Goal: Information Seeking & Learning: Learn about a topic

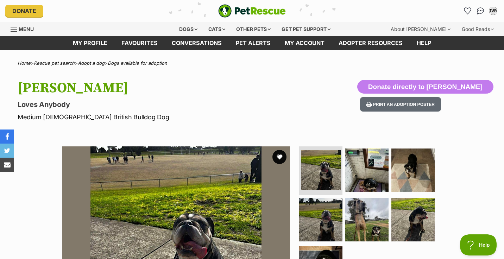
click at [29, 29] on span "Menu" at bounding box center [26, 29] width 15 height 6
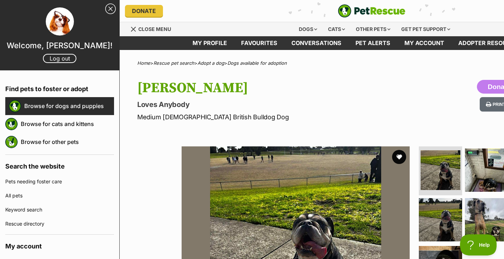
click at [33, 107] on link "Browse for dogs and puppies" at bounding box center [69, 106] width 90 height 15
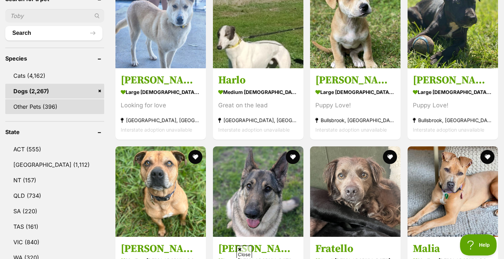
scroll to position [301, 0]
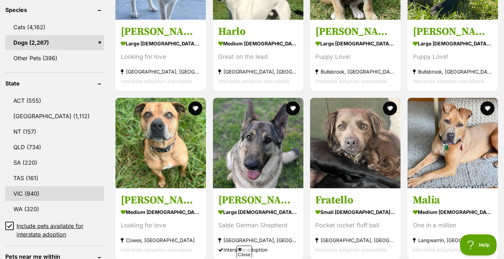
click at [24, 192] on link "VIC (840)" at bounding box center [54, 193] width 99 height 15
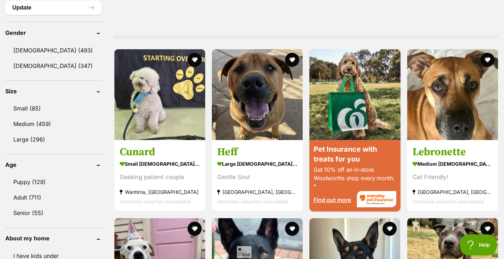
scroll to position [586, 0]
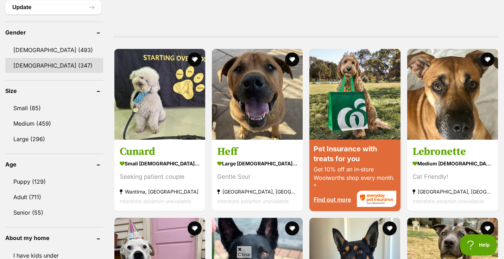
click at [22, 66] on link "Female (347)" at bounding box center [54, 65] width 98 height 15
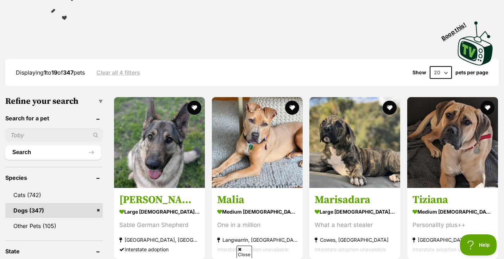
scroll to position [134, 0]
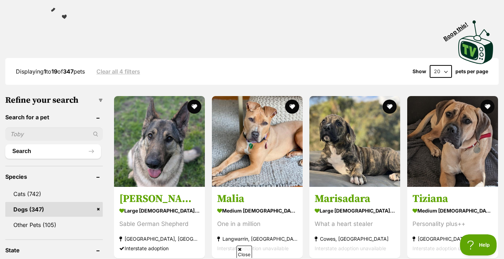
click at [441, 73] on select "20 40 60" at bounding box center [441, 71] width 22 height 13
select select "60"
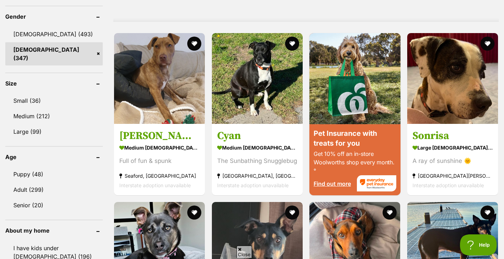
scroll to position [603, 0]
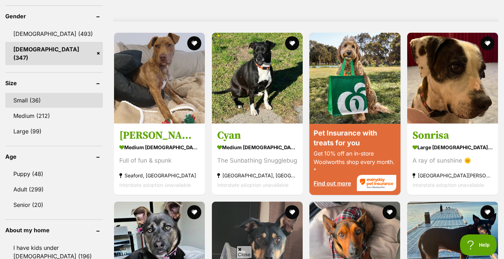
click at [25, 93] on link "Small (36)" at bounding box center [54, 100] width 98 height 15
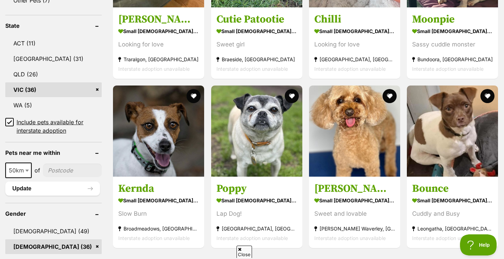
scroll to position [361, 0]
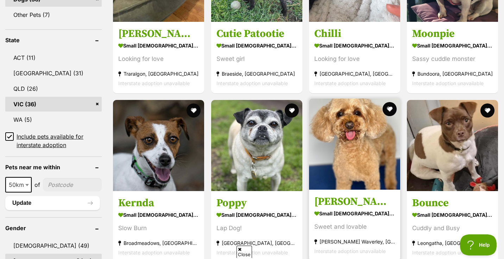
click at [359, 142] on img at bounding box center [354, 144] width 91 height 91
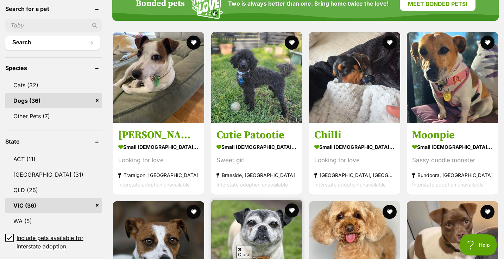
scroll to position [208, 0]
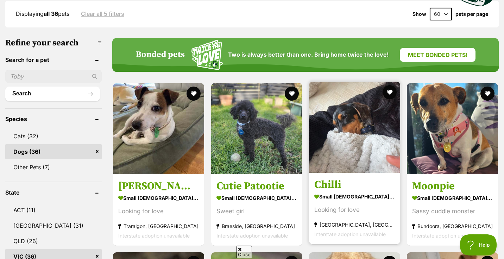
click at [359, 110] on img at bounding box center [354, 127] width 91 height 91
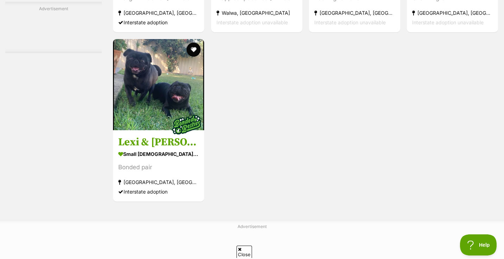
scroll to position [2111, 0]
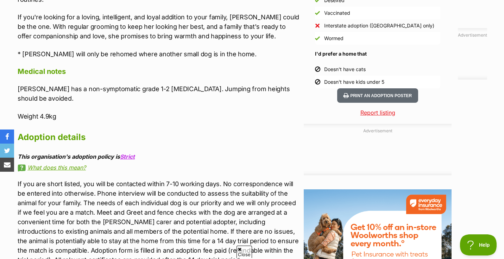
scroll to position [678, 0]
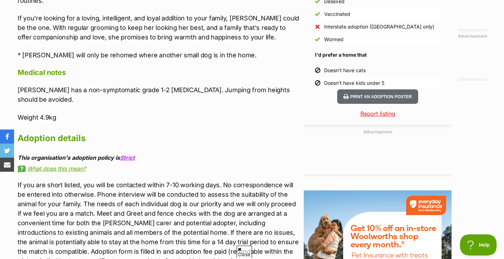
click at [240, 249] on icon at bounding box center [240, 249] width 4 height 5
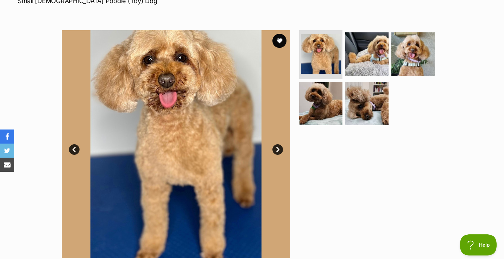
scroll to position [129, 0]
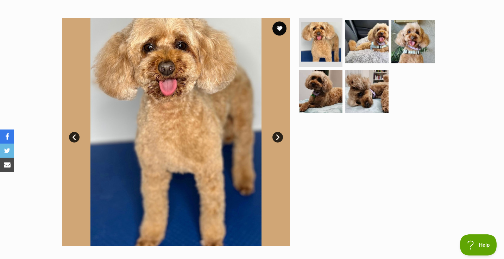
click at [278, 139] on link "Next" at bounding box center [278, 137] width 11 height 11
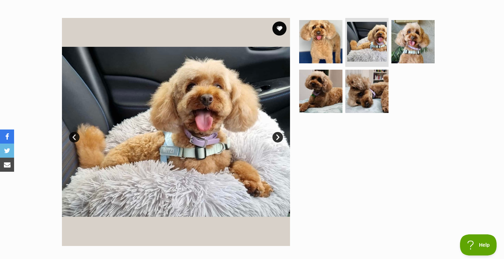
click at [278, 139] on link "Next" at bounding box center [278, 137] width 11 height 11
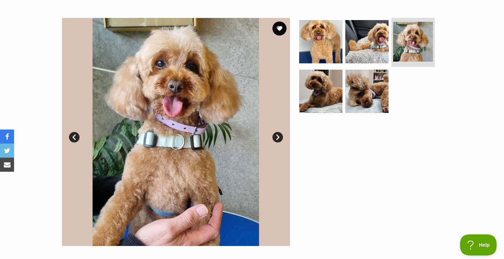
click at [278, 139] on link "Next" at bounding box center [278, 137] width 11 height 11
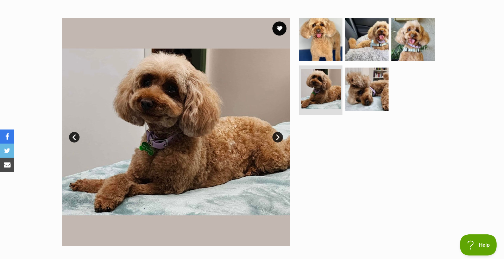
click at [278, 139] on link "Next" at bounding box center [278, 137] width 11 height 11
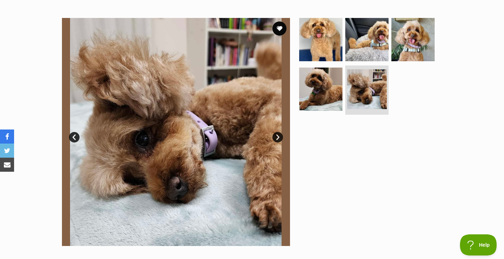
click at [278, 139] on link "Next" at bounding box center [278, 137] width 11 height 11
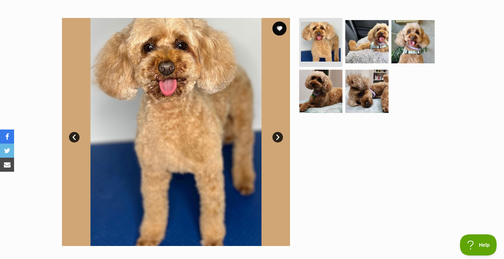
click at [278, 139] on link "Next" at bounding box center [278, 137] width 11 height 11
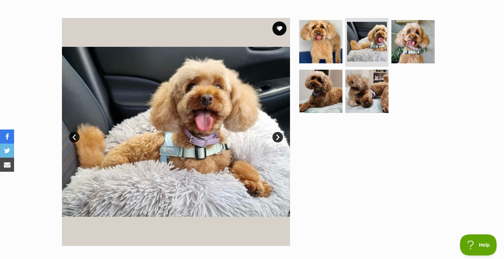
click at [278, 139] on link "Next" at bounding box center [278, 137] width 11 height 11
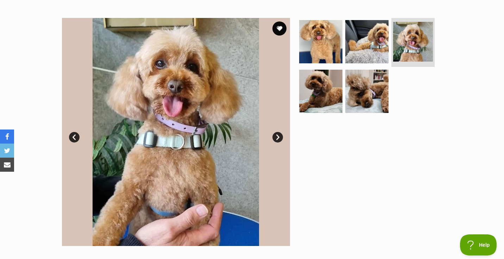
click at [278, 139] on link "Next" at bounding box center [278, 137] width 11 height 11
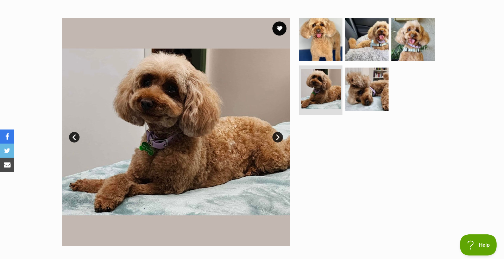
click at [278, 139] on link "Next" at bounding box center [278, 137] width 11 height 11
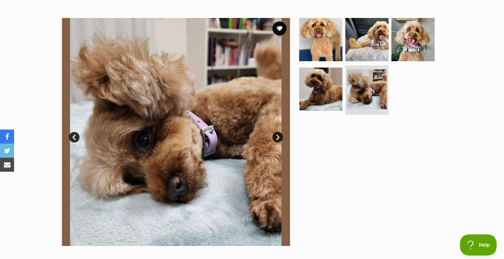
click at [278, 139] on link "Next" at bounding box center [278, 137] width 11 height 11
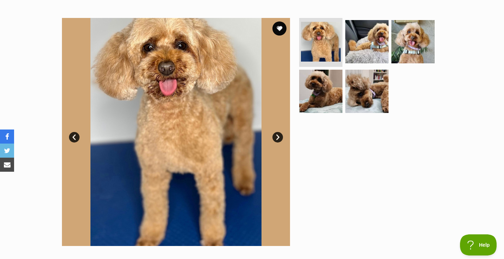
click at [278, 139] on link "Next" at bounding box center [278, 137] width 11 height 11
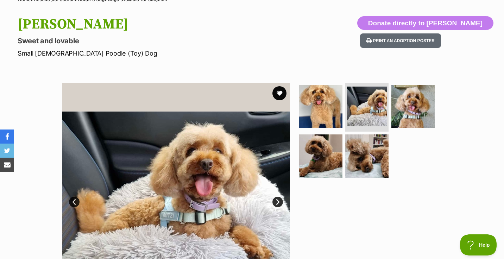
scroll to position [0, 0]
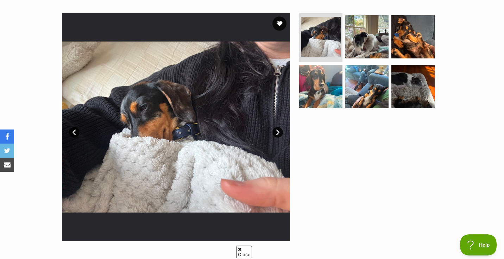
click at [278, 133] on link "Next" at bounding box center [278, 132] width 11 height 11
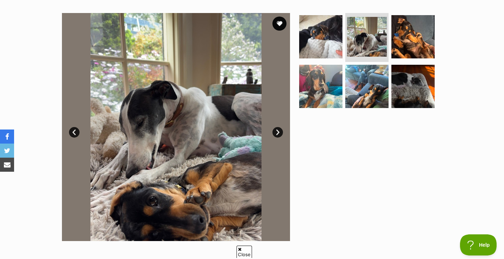
click at [278, 133] on link "Next" at bounding box center [278, 132] width 11 height 11
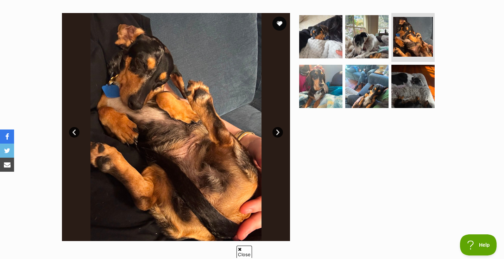
click at [278, 133] on link "Next" at bounding box center [278, 132] width 11 height 11
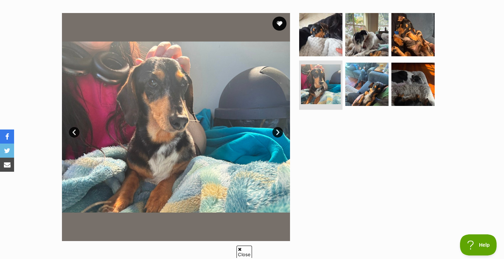
click at [278, 133] on link "Next" at bounding box center [278, 132] width 11 height 11
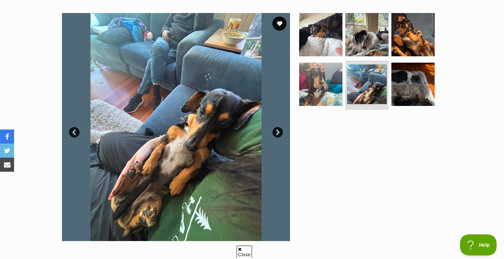
click at [278, 133] on link "Next" at bounding box center [278, 132] width 11 height 11
